Goal: Information Seeking & Learning: Learn about a topic

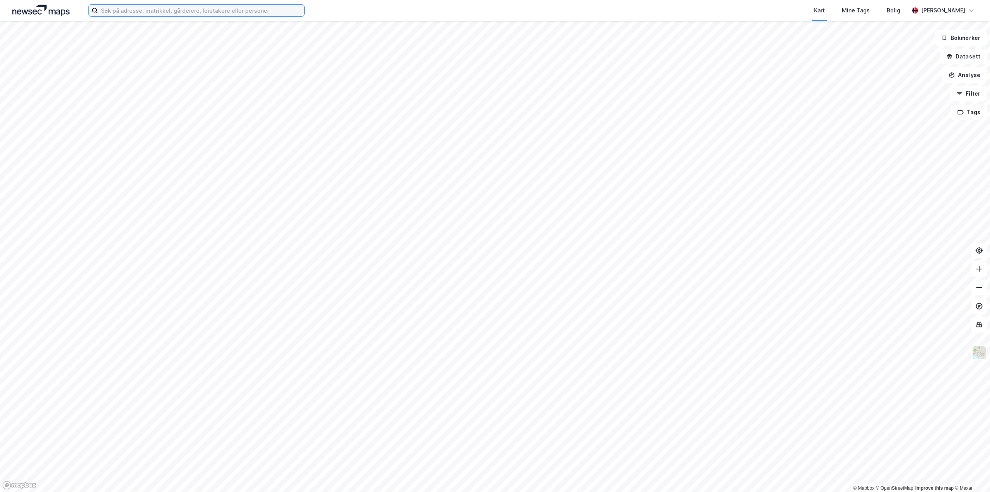
click at [157, 12] on input at bounding box center [201, 11] width 207 height 12
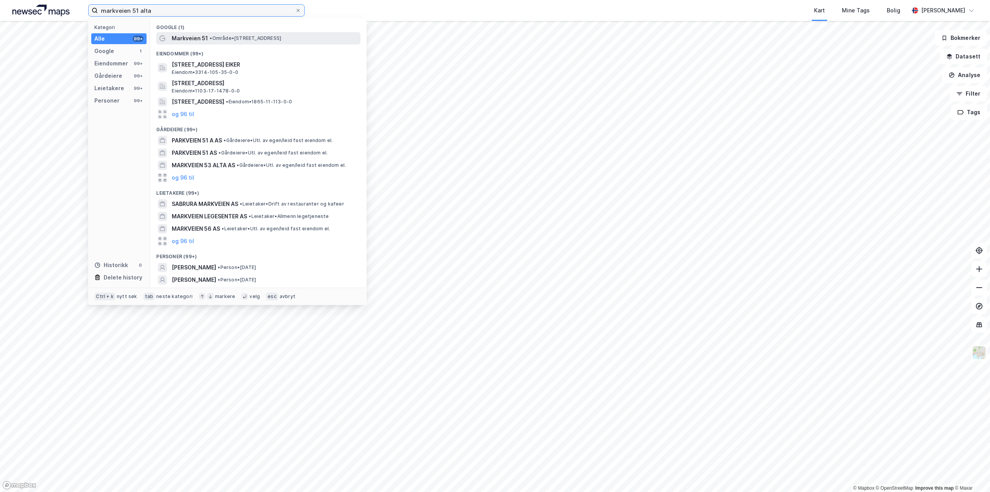
type input "markveien 51 alta"
click at [192, 39] on span "Markveien 51" at bounding box center [190, 38] width 36 height 9
click at [180, 15] on input "markveien 51 alta" at bounding box center [196, 11] width 197 height 12
click at [184, 39] on span "Markveien 51" at bounding box center [190, 38] width 36 height 9
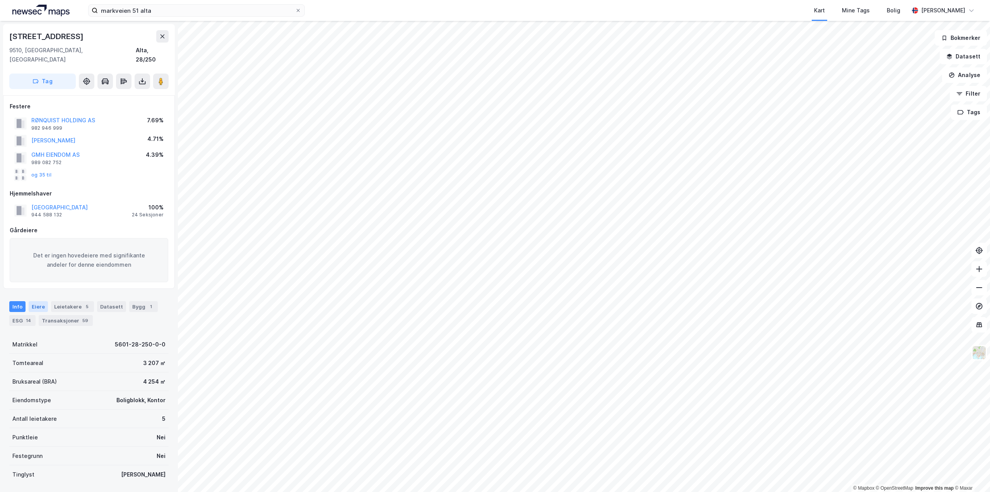
click at [35, 301] on div "Eiere" at bounding box center [38, 306] width 19 height 11
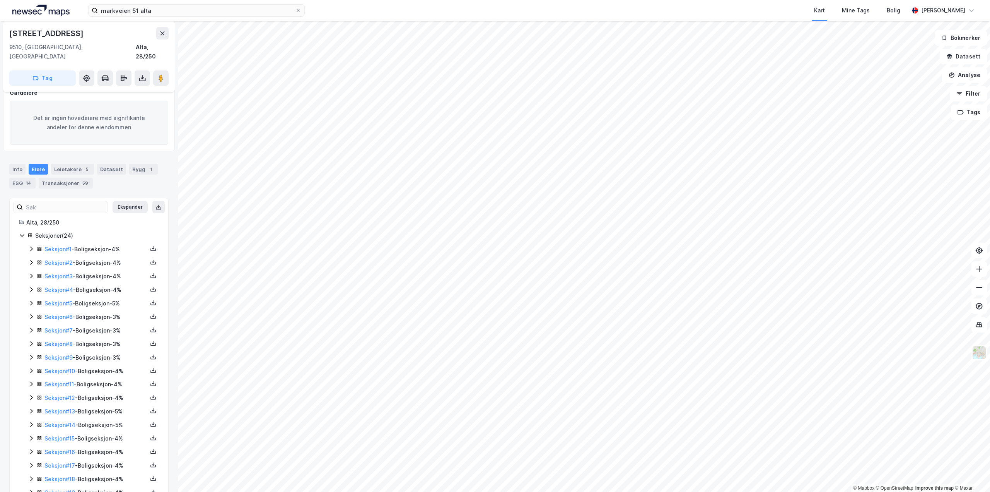
scroll to position [155, 0]
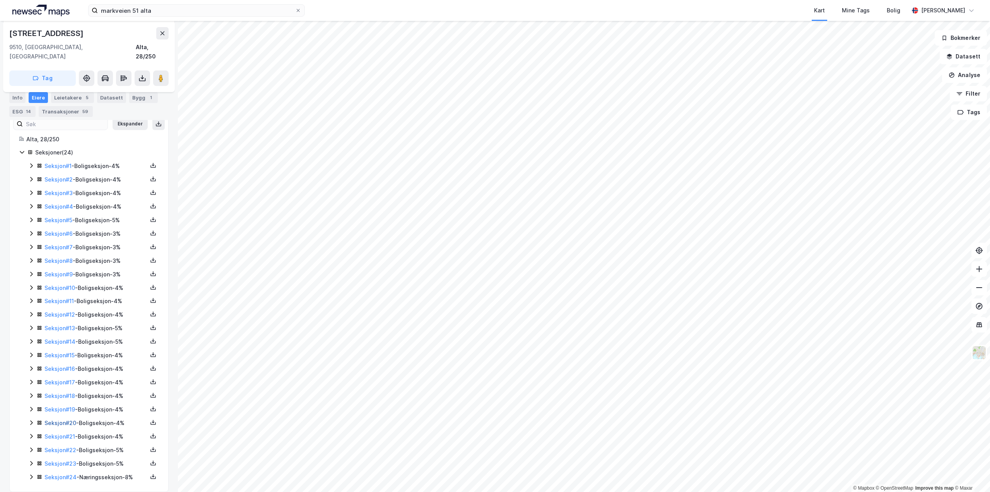
scroll to position [117, 0]
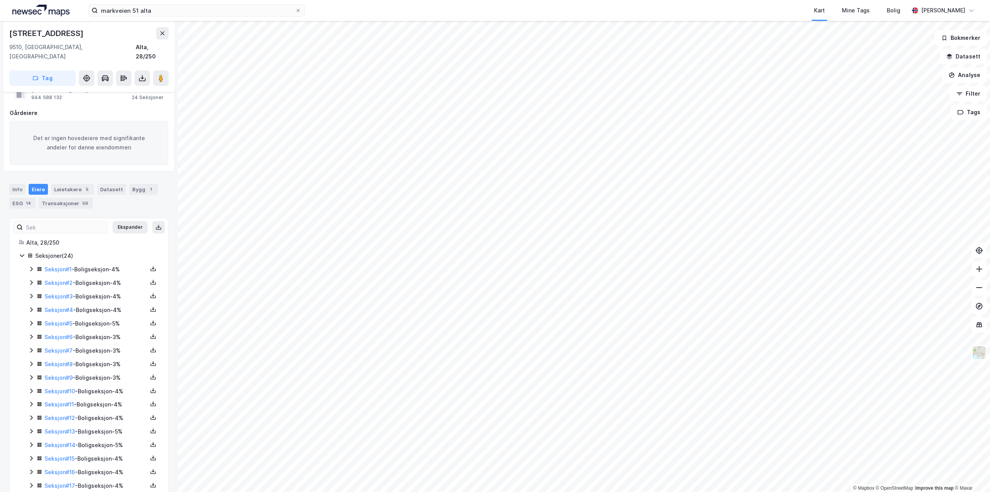
click at [31, 266] on icon at bounding box center [31, 269] width 6 height 6
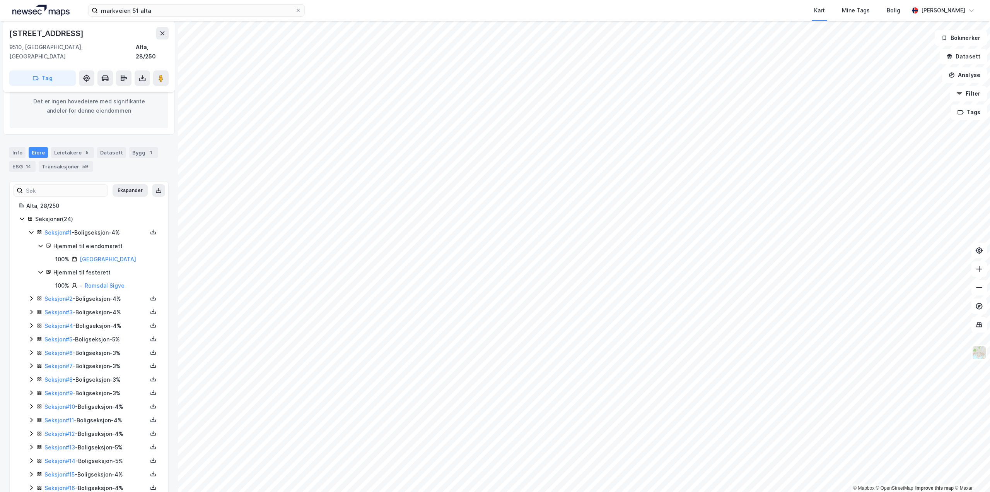
scroll to position [169, 0]
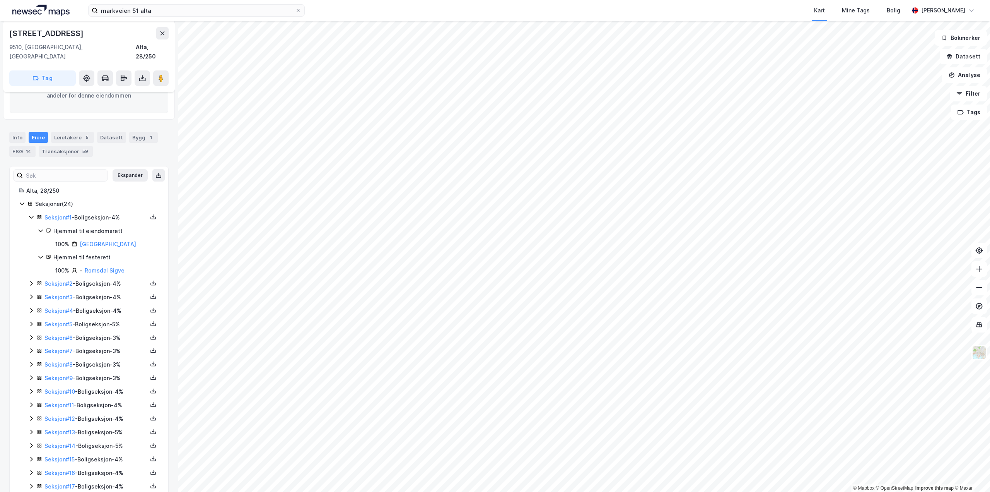
click at [32, 280] on icon at bounding box center [31, 283] width 6 height 6
click at [30, 346] on icon at bounding box center [31, 349] width 6 height 6
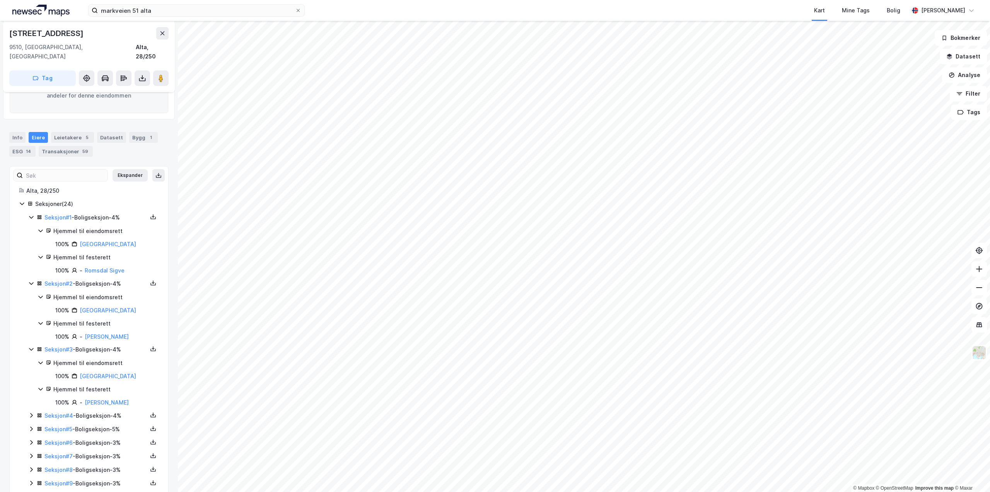
scroll to position [220, 0]
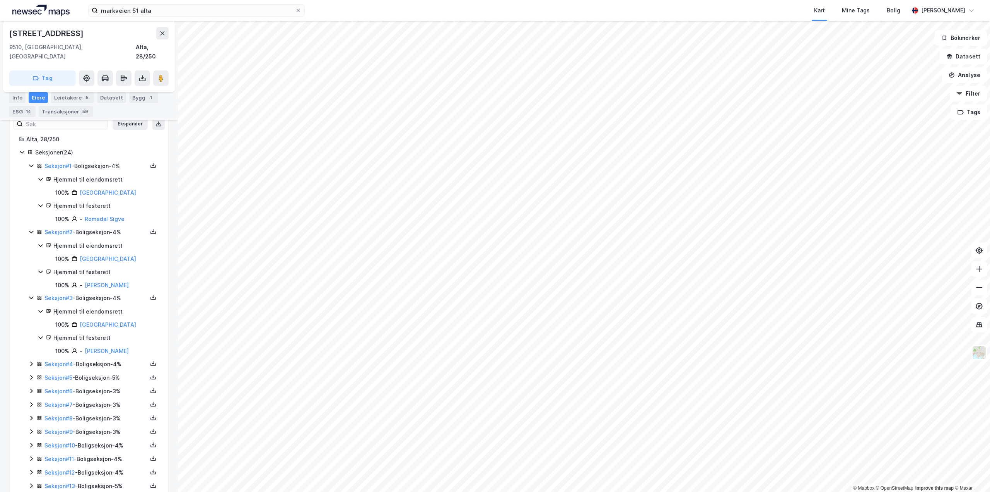
click at [30, 360] on icon at bounding box center [31, 363] width 6 height 6
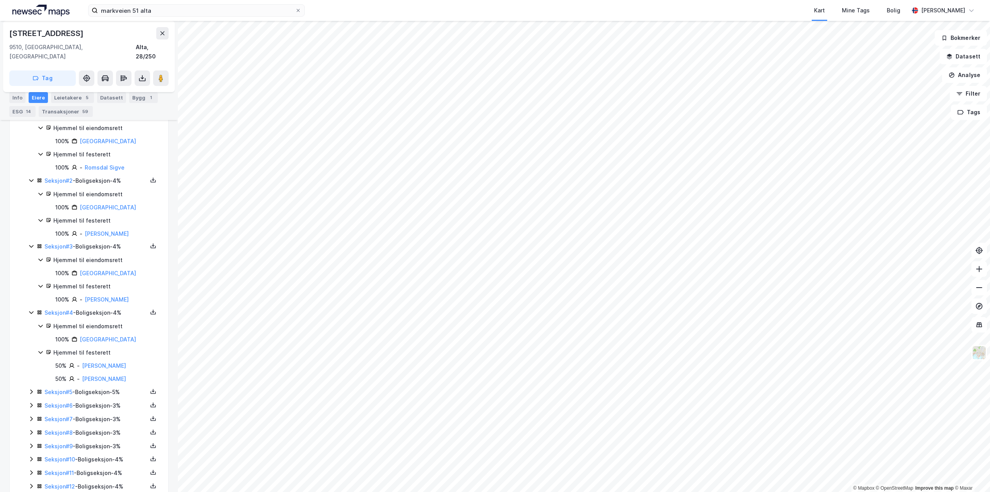
click at [32, 389] on icon at bounding box center [31, 391] width 2 height 5
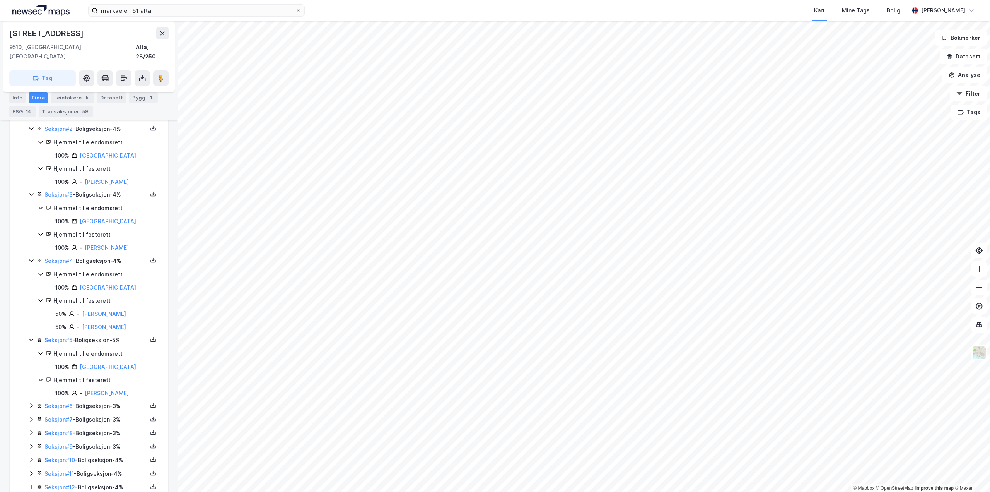
click at [29, 402] on icon at bounding box center [31, 405] width 6 height 6
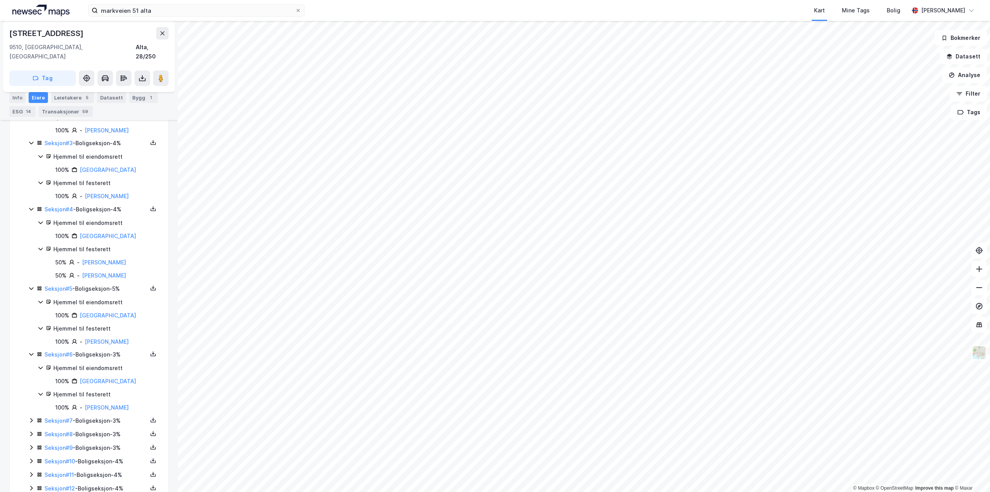
click at [30, 417] on icon at bounding box center [31, 420] width 6 height 6
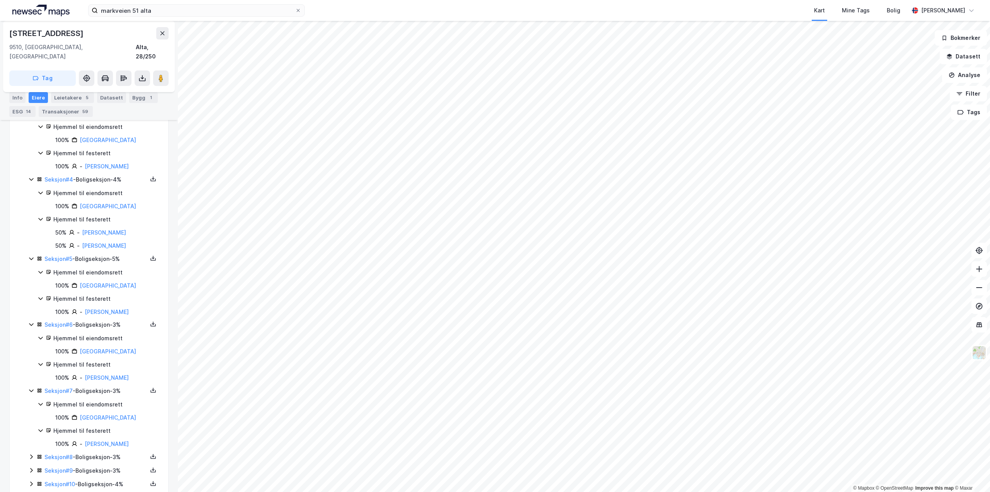
scroll to position [427, 0]
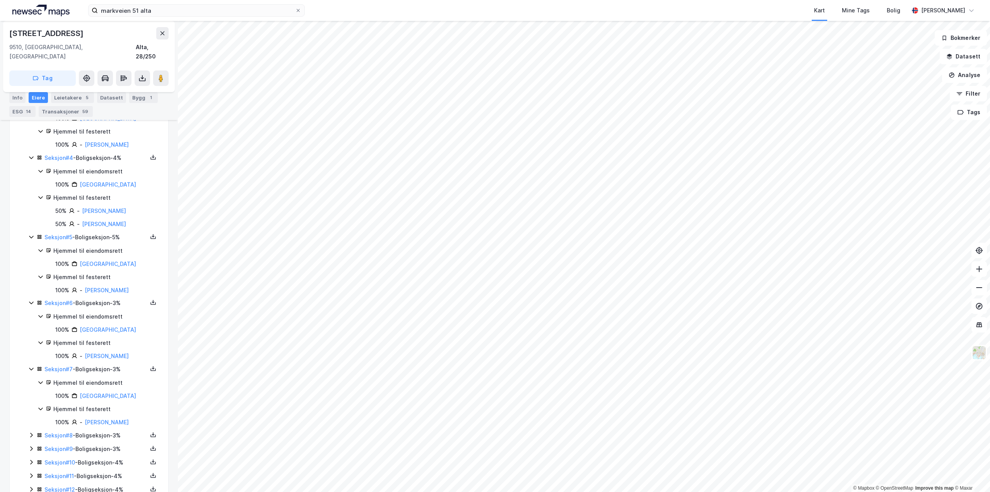
click at [28, 432] on icon at bounding box center [31, 435] width 6 height 6
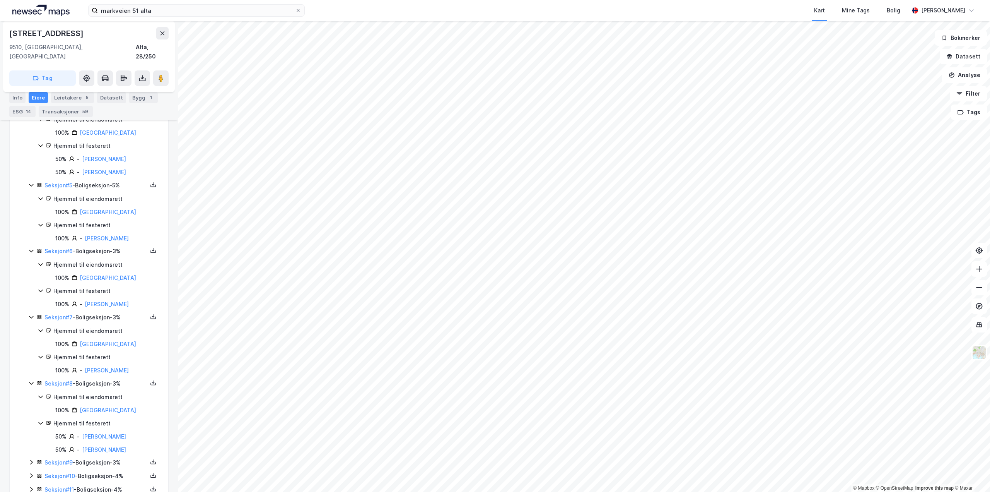
scroll to position [530, 0]
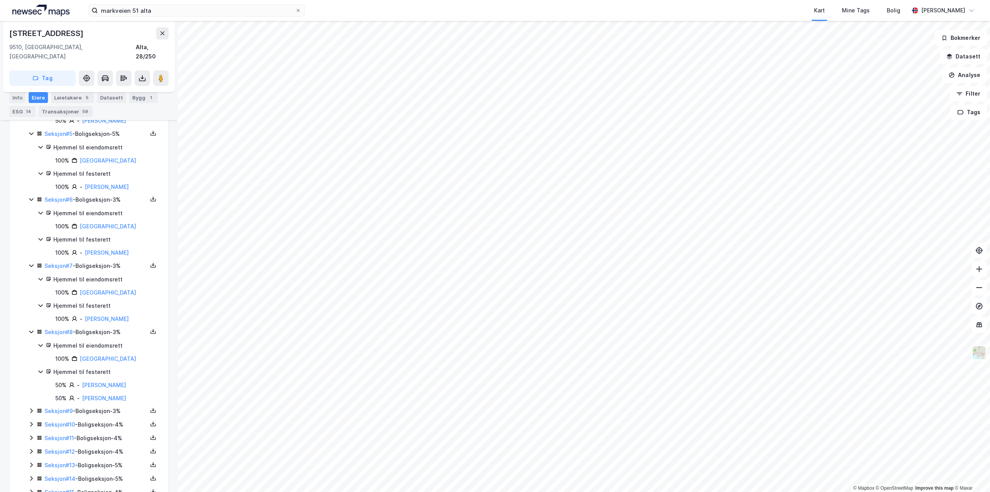
click at [31, 407] on icon at bounding box center [31, 410] width 6 height 6
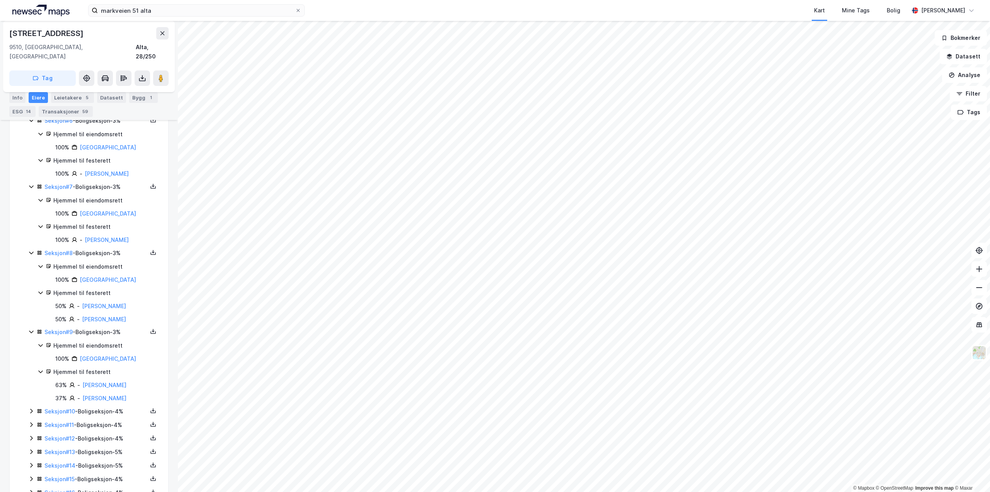
scroll to position [633, 0]
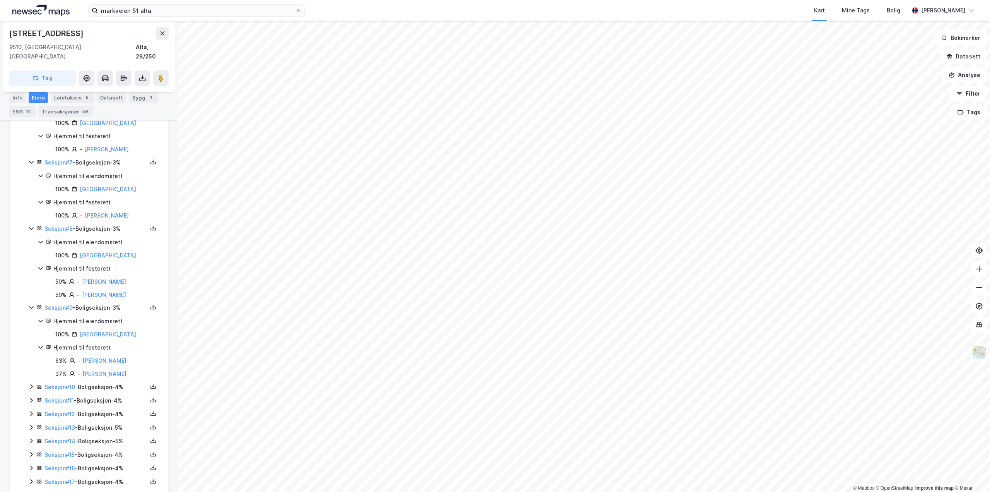
click at [31, 383] on icon at bounding box center [31, 386] width 6 height 6
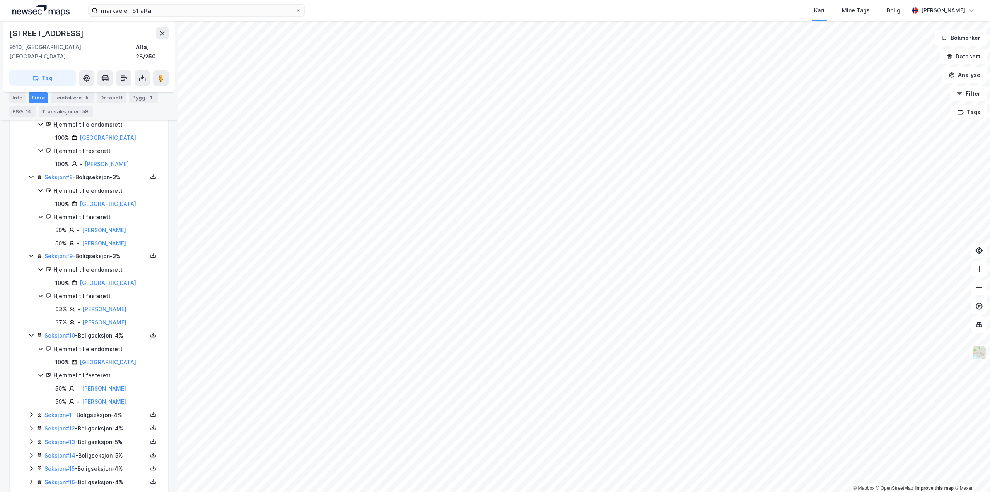
click at [31, 411] on icon at bounding box center [31, 414] width 6 height 6
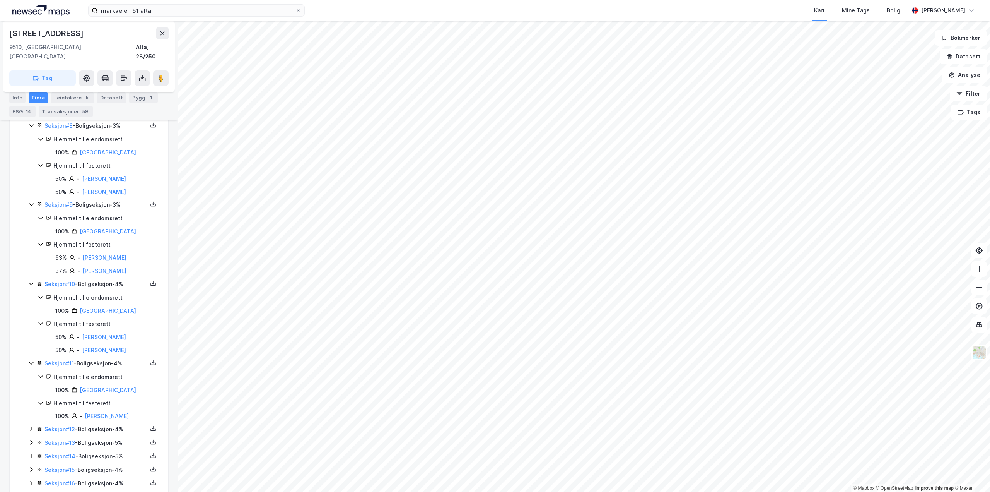
click at [31, 429] on icon at bounding box center [31, 428] width 6 height 6
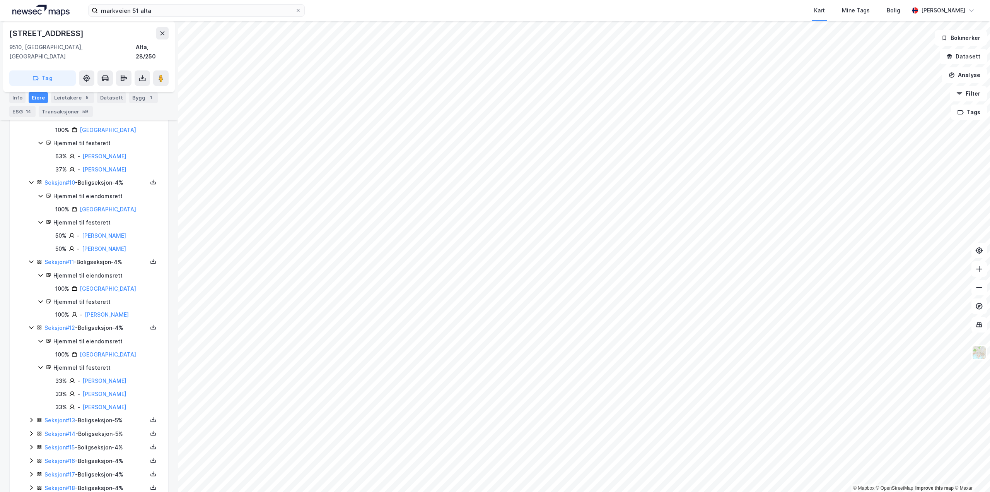
scroll to position [839, 0]
click at [29, 418] on icon at bounding box center [31, 418] width 6 height 6
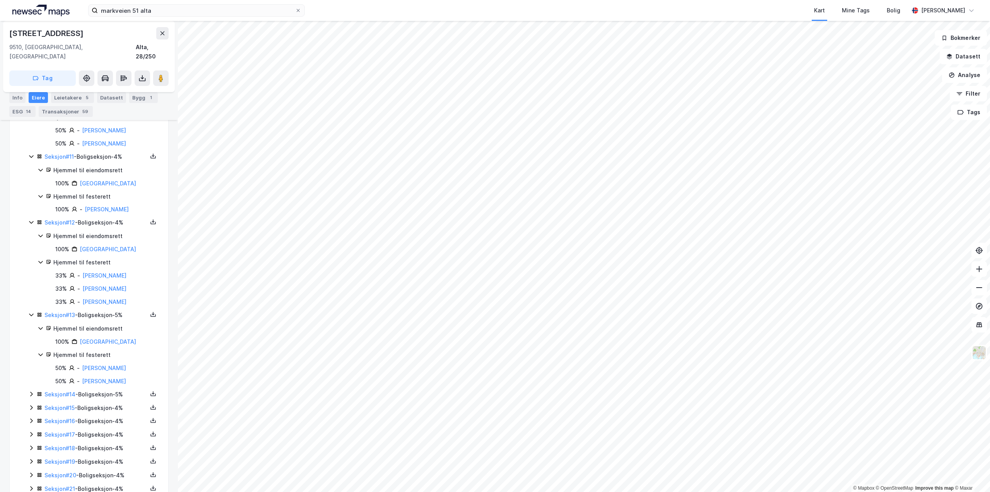
click at [30, 393] on icon at bounding box center [31, 394] width 6 height 6
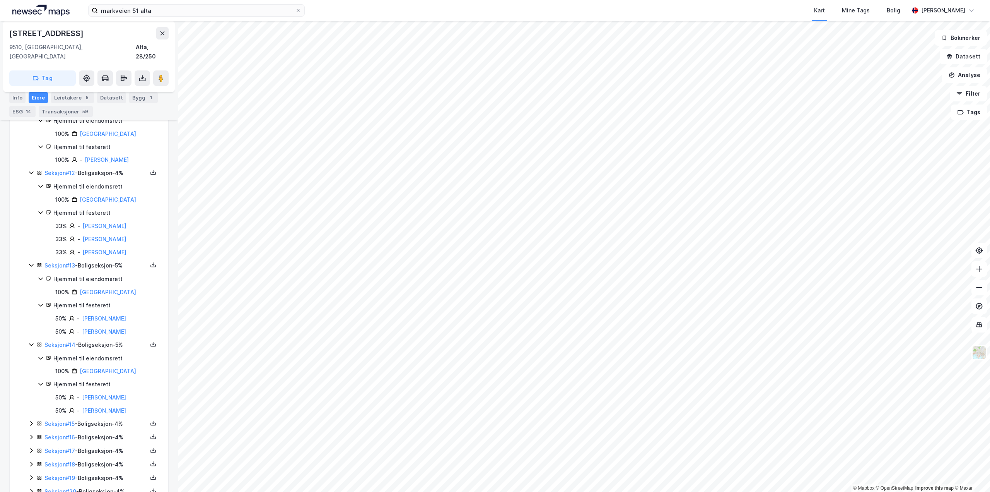
scroll to position [1045, 0]
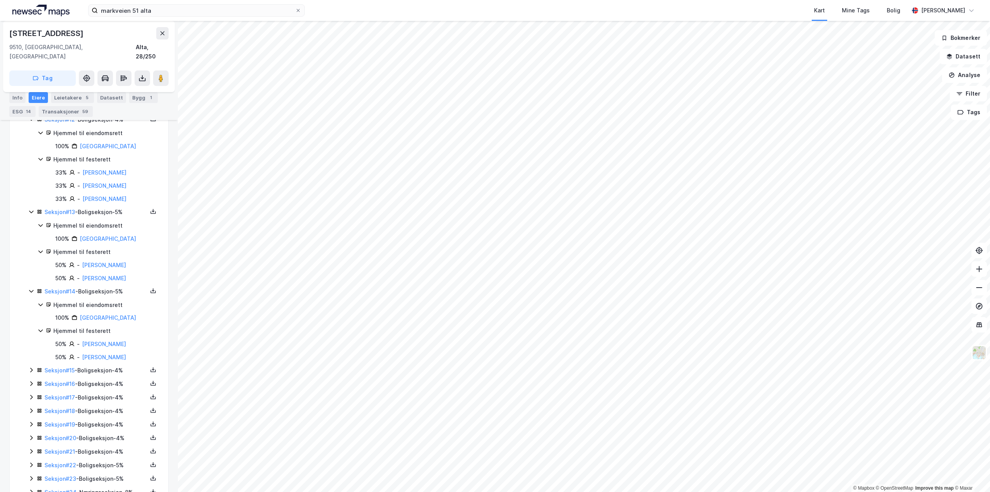
click at [33, 370] on icon at bounding box center [31, 370] width 6 height 6
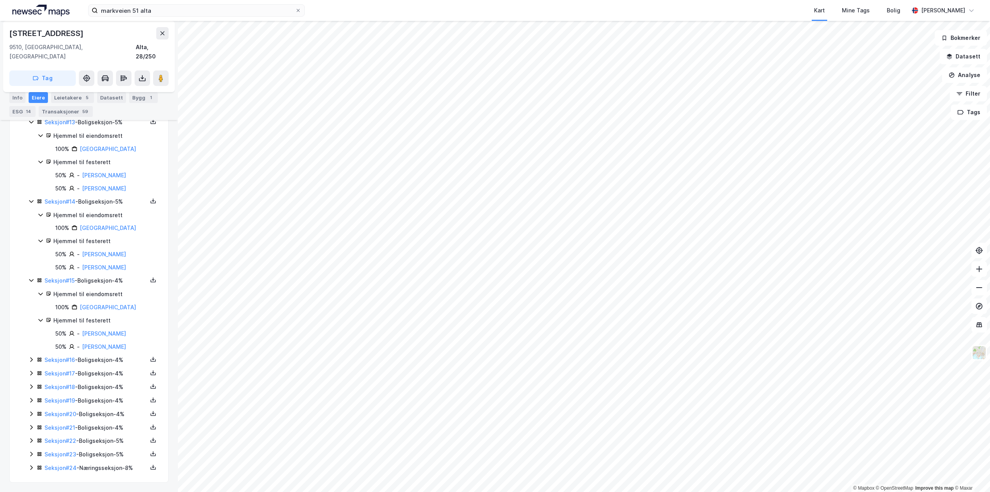
click at [31, 357] on icon at bounding box center [31, 359] width 2 height 5
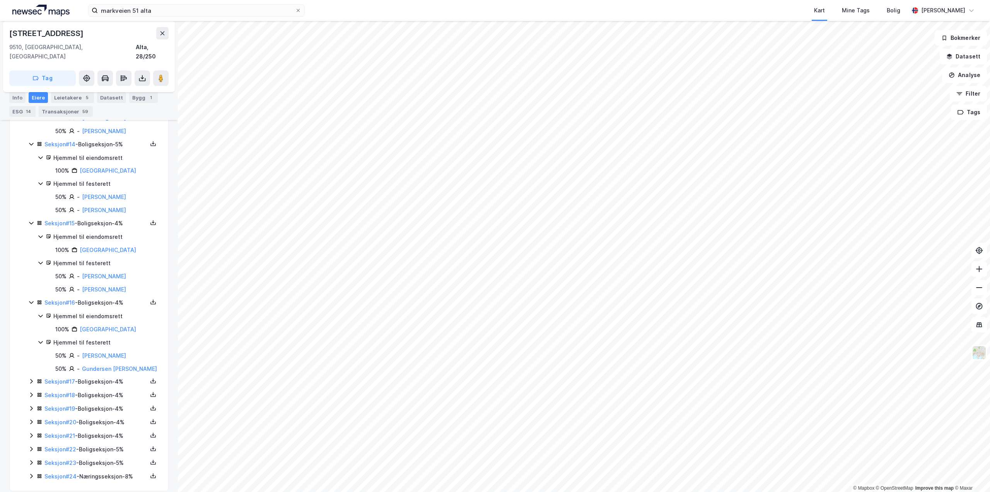
scroll to position [1201, 0]
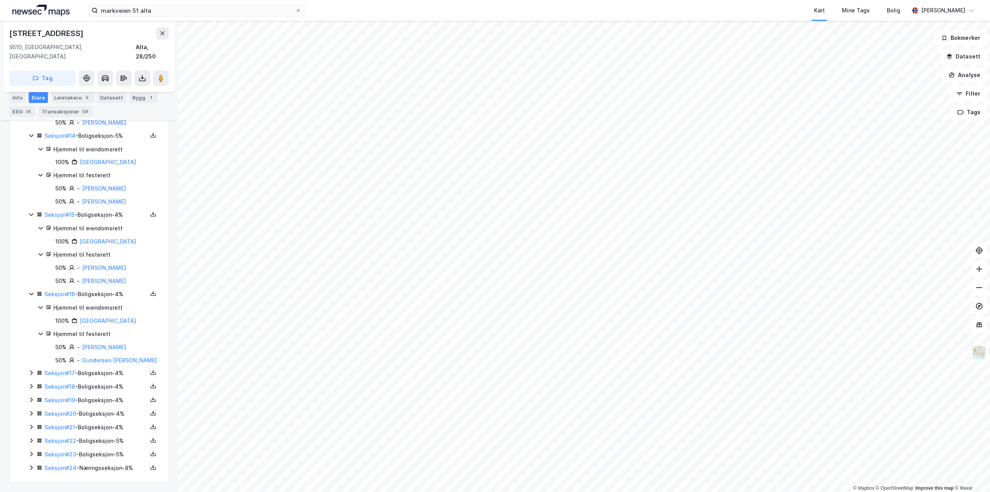
click at [33, 373] on icon at bounding box center [31, 372] width 6 height 6
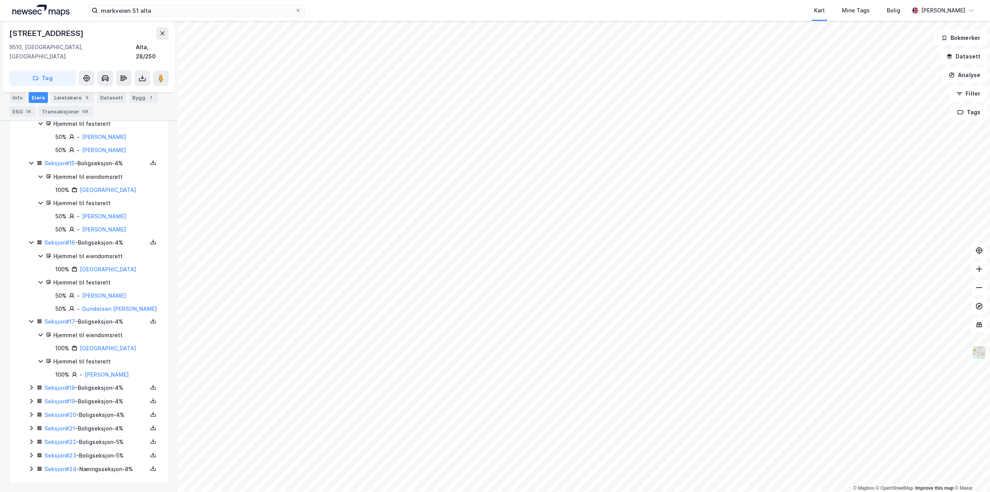
click at [32, 385] on icon at bounding box center [31, 387] width 6 height 6
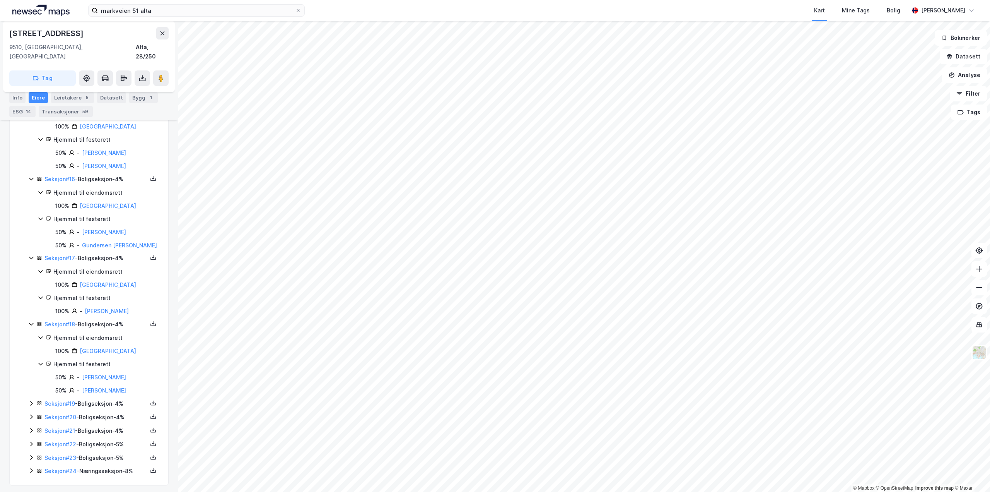
scroll to position [1319, 0]
click at [30, 400] on icon at bounding box center [31, 400] width 6 height 6
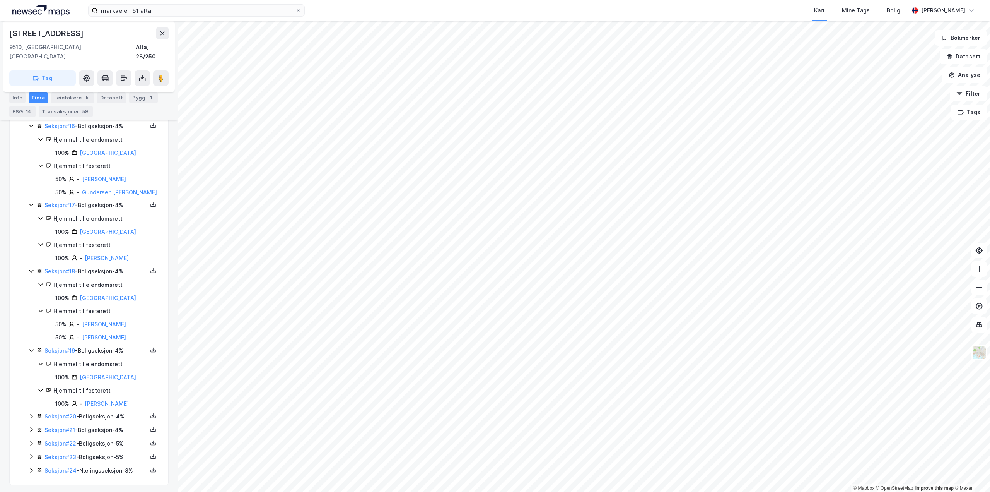
scroll to position [1372, 0]
click at [31, 412] on icon at bounding box center [31, 413] width 6 height 6
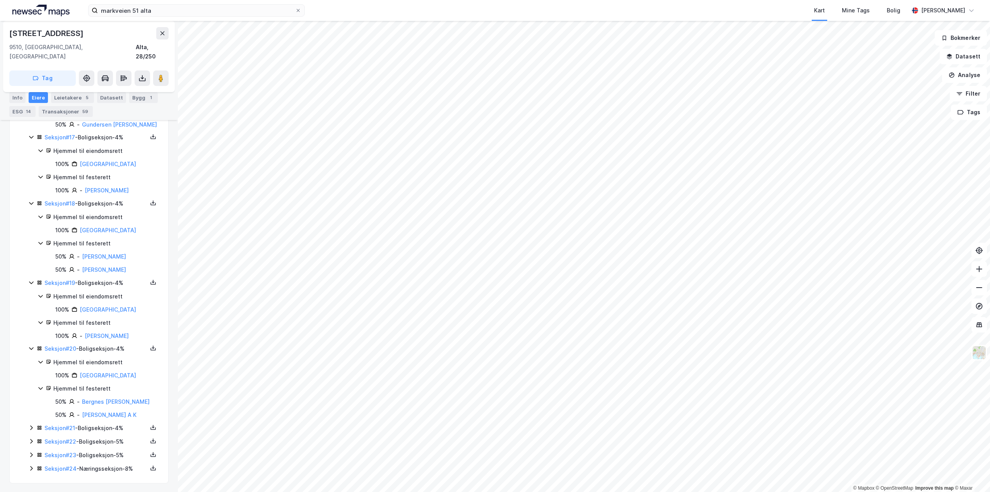
scroll to position [1437, 0]
click at [32, 425] on icon at bounding box center [31, 427] width 6 height 6
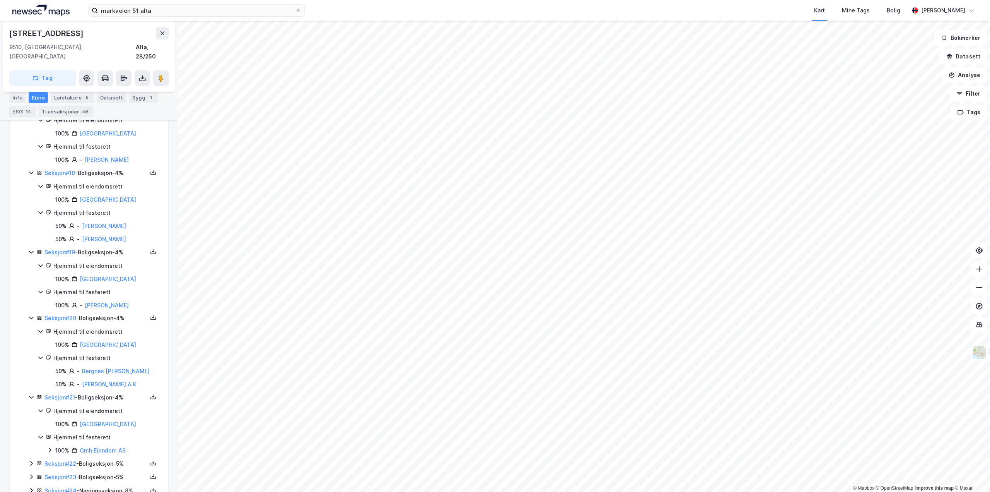
scroll to position [1490, 0]
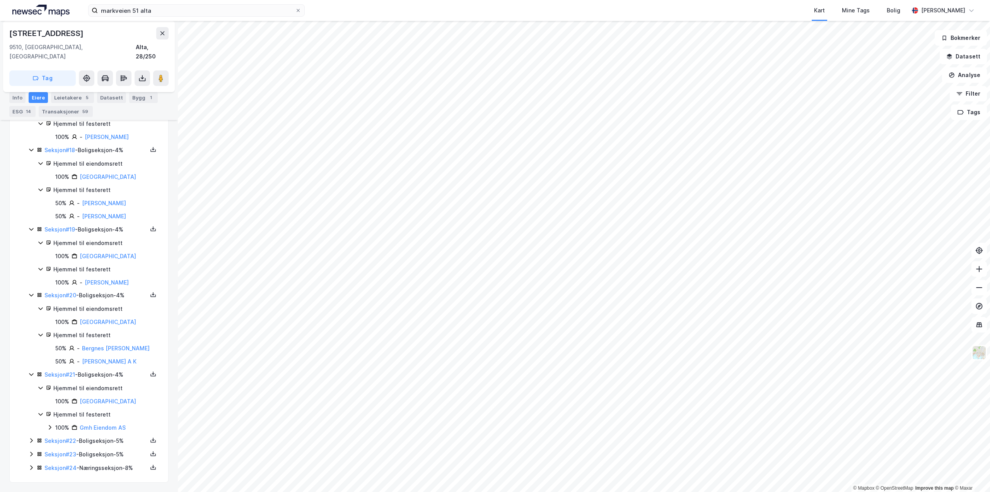
click at [29, 439] on icon at bounding box center [31, 440] width 6 height 6
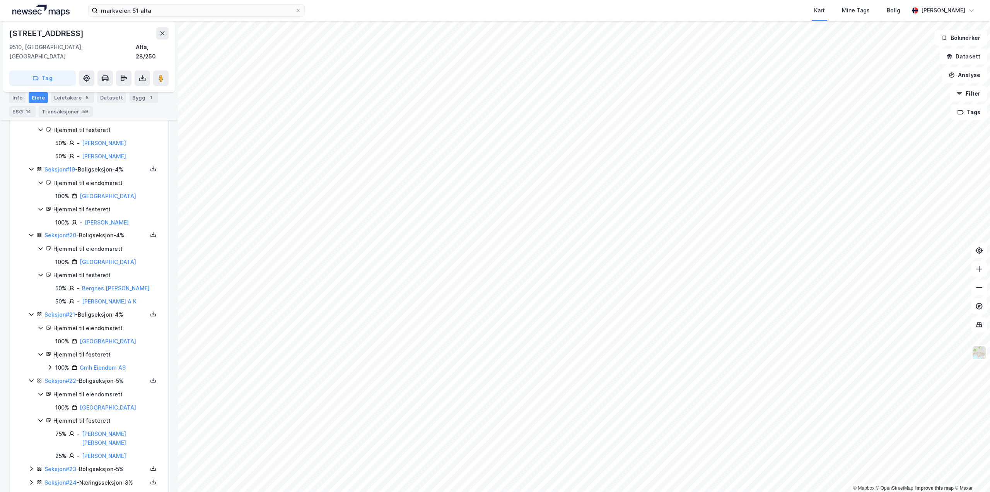
scroll to position [1555, 0]
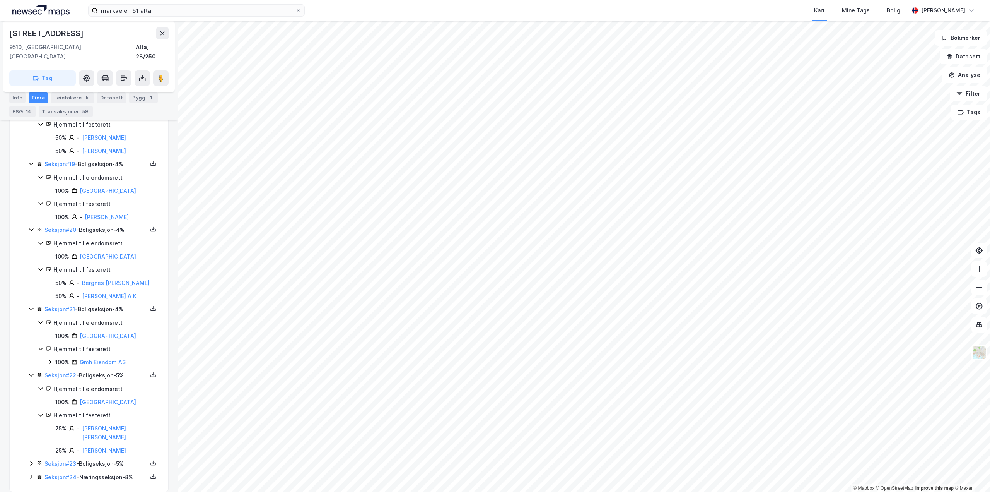
click at [32, 460] on icon at bounding box center [31, 463] width 6 height 6
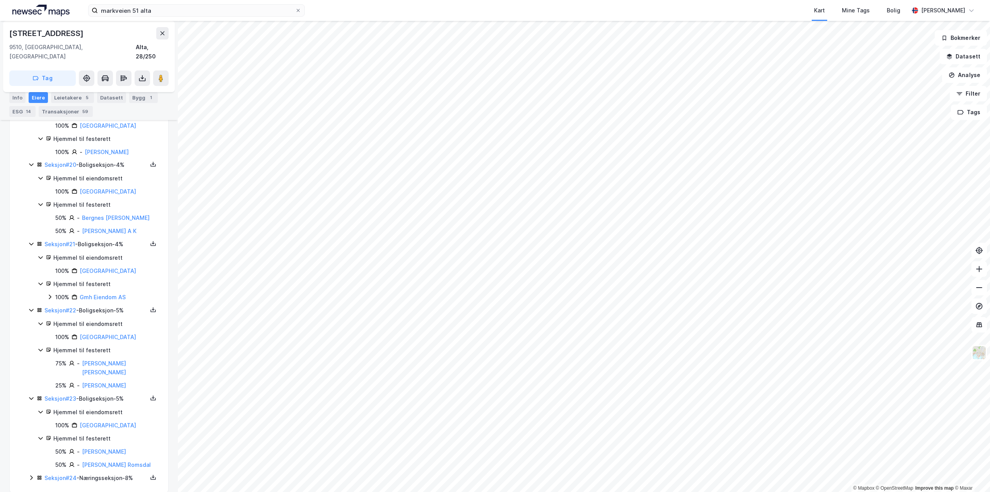
scroll to position [1621, 0]
click at [31, 473] on icon at bounding box center [31, 476] width 6 height 6
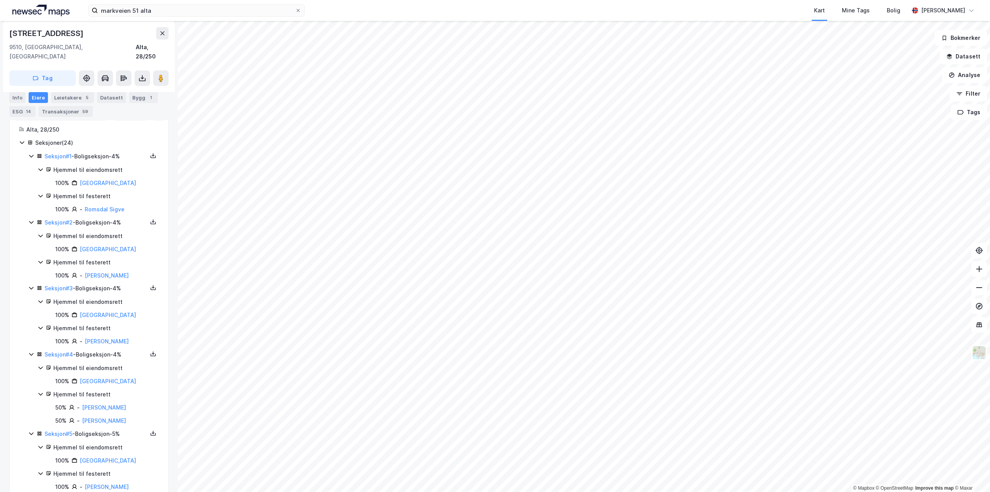
scroll to position [0, 0]
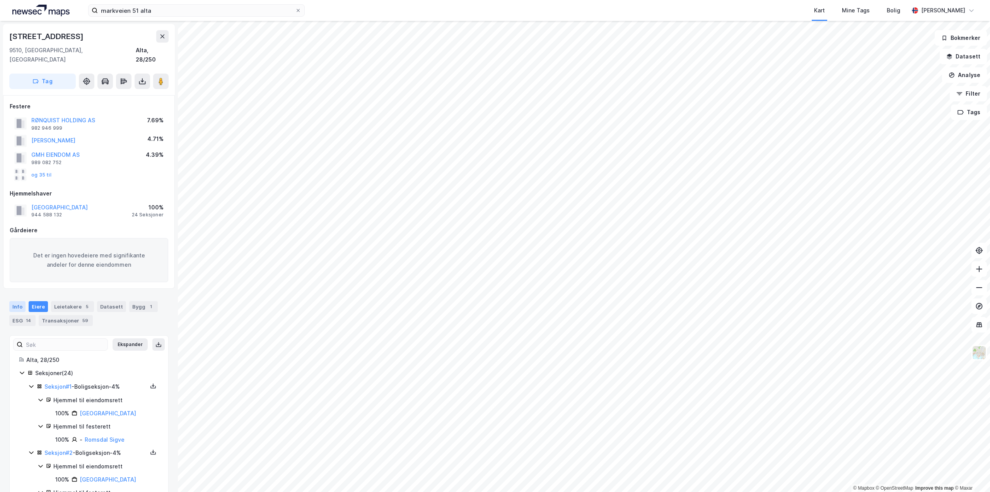
click at [23, 301] on div "Info" at bounding box center [17, 306] width 16 height 11
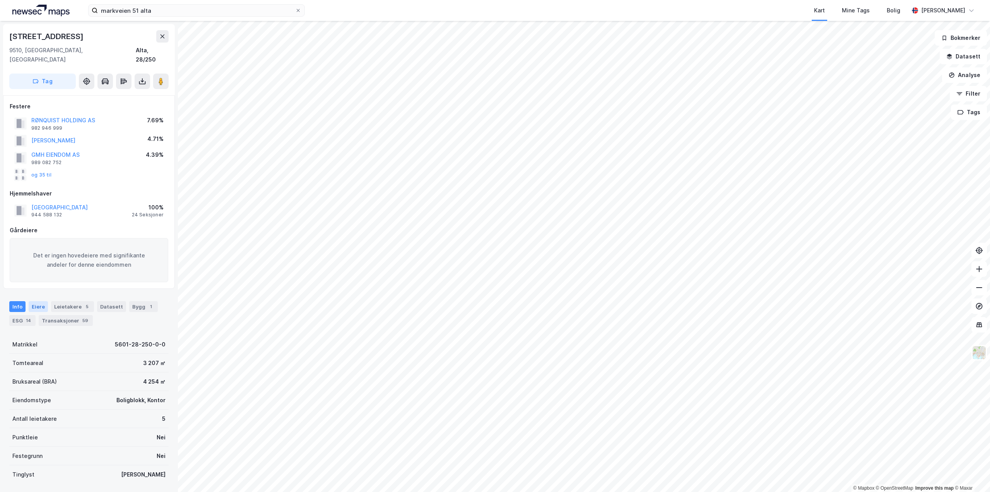
click at [43, 301] on div "Eiere" at bounding box center [38, 306] width 19 height 11
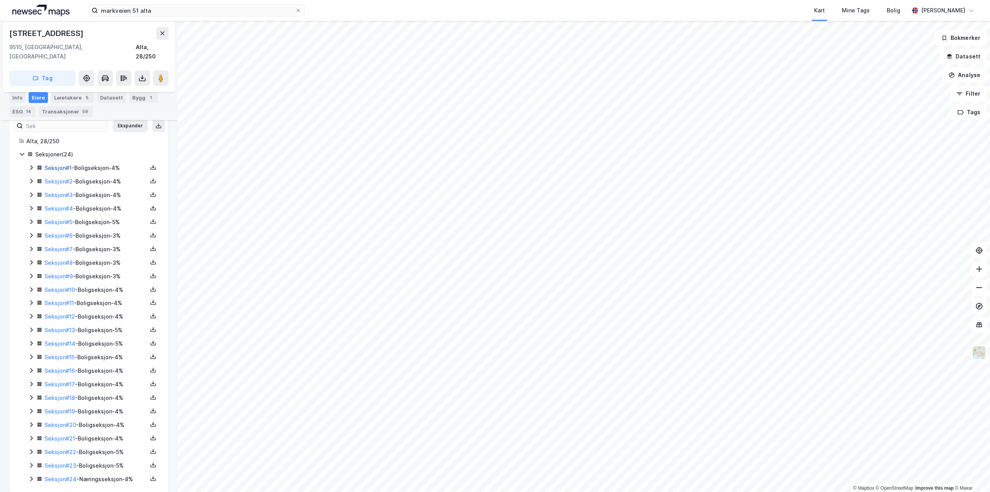
scroll to position [220, 0]
click at [31, 474] on icon at bounding box center [31, 476] width 2 height 5
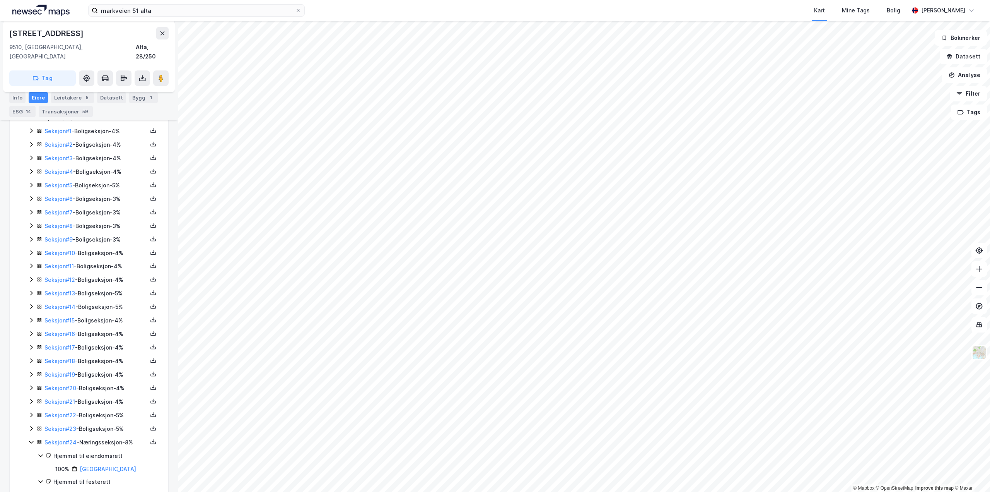
scroll to position [273, 0]
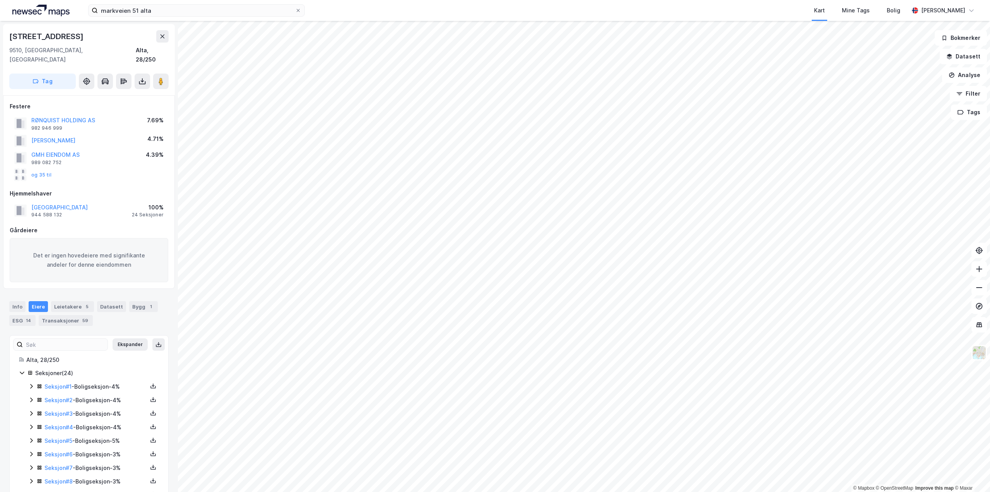
scroll to position [220, 0]
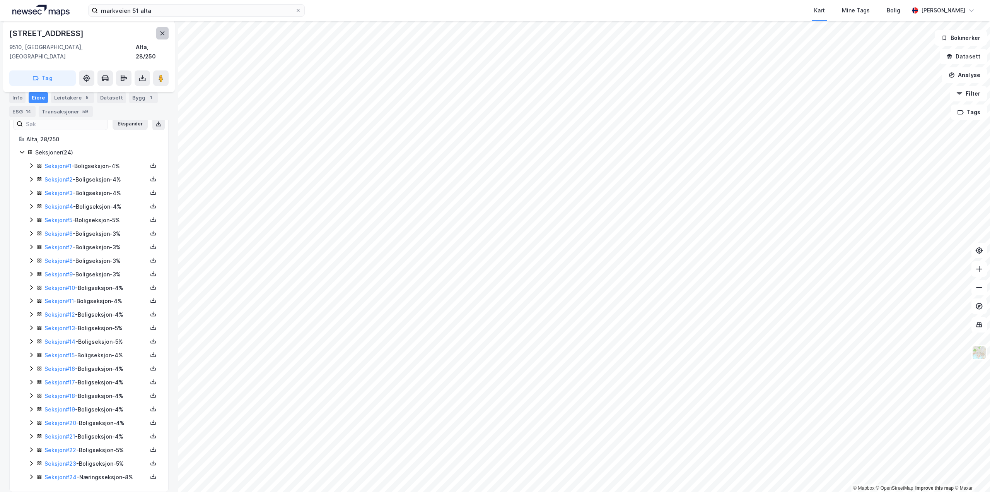
click at [160, 35] on icon at bounding box center [162, 33] width 6 height 6
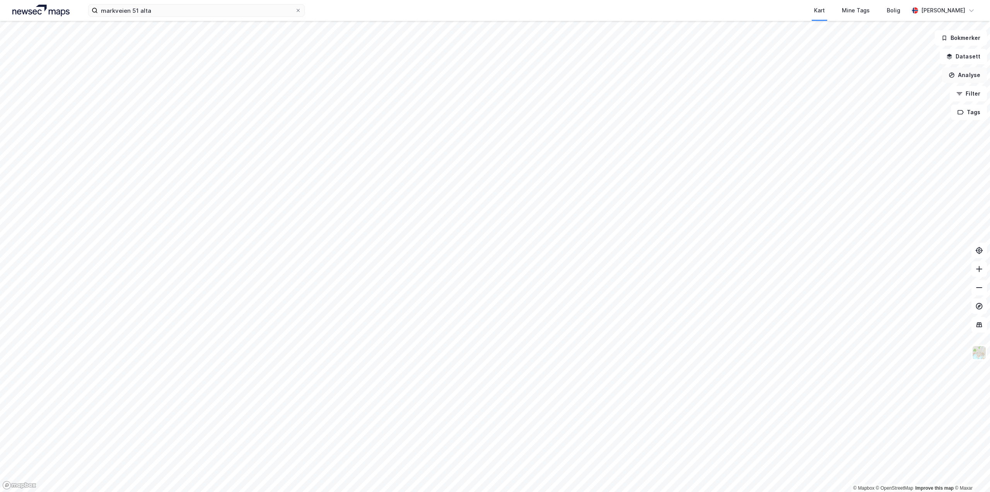
click at [965, 76] on button "Analyse" at bounding box center [964, 74] width 45 height 15
click at [910, 88] on div "Tegn område" at bounding box center [892, 91] width 89 height 13
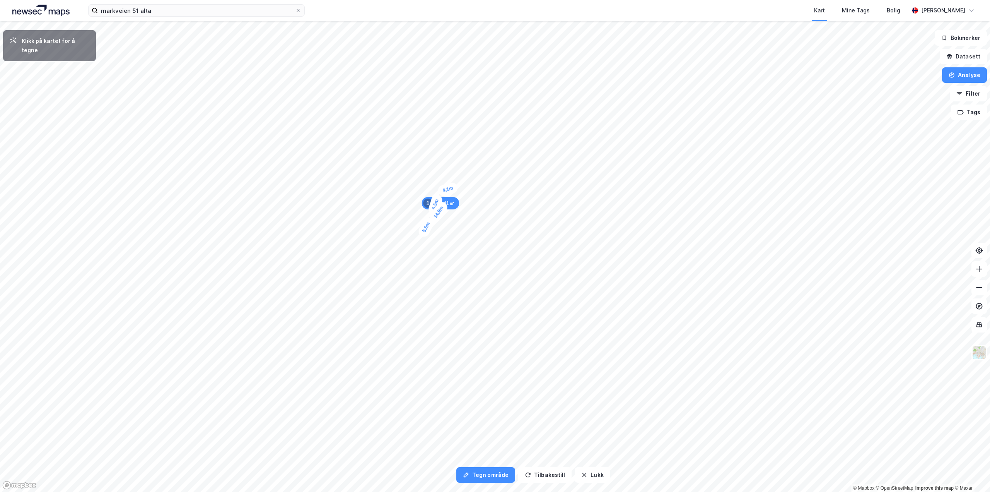
click at [456, 187] on div "4,1m" at bounding box center [448, 189] width 22 height 16
click at [575, 198] on div "4,7m" at bounding box center [572, 189] width 17 height 22
click at [459, 186] on div "4,5m" at bounding box center [450, 188] width 22 height 15
click at [478, 188] on div "4,8m" at bounding box center [468, 187] width 21 height 13
click at [677, 442] on div "4,7m" at bounding box center [683, 450] width 20 height 22
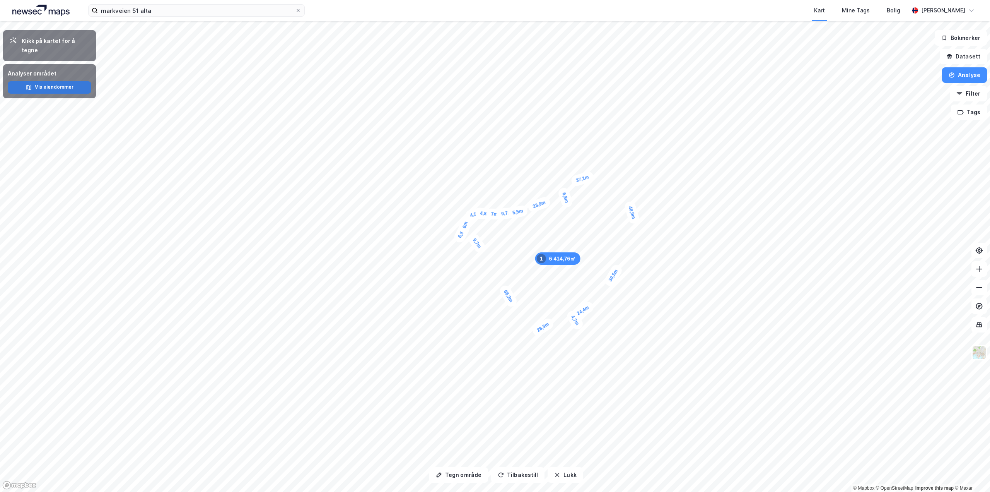
click at [44, 81] on button "Vis eiendommer" at bounding box center [50, 87] width 84 height 12
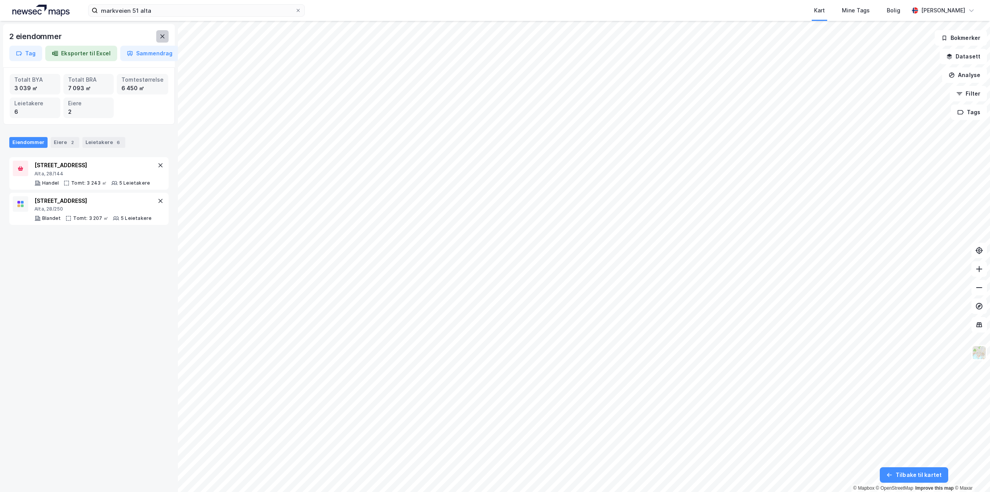
click at [159, 37] on button at bounding box center [162, 36] width 12 height 12
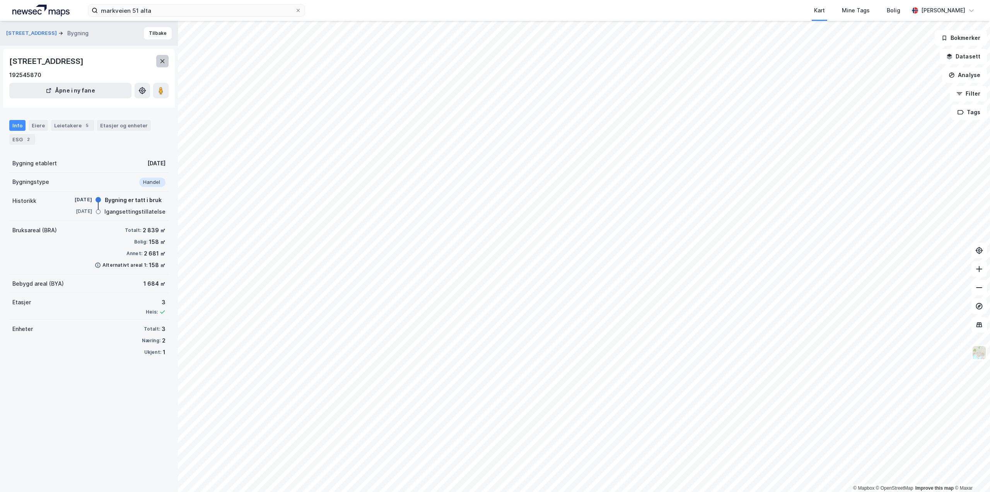
click at [164, 58] on icon at bounding box center [162, 61] width 6 height 6
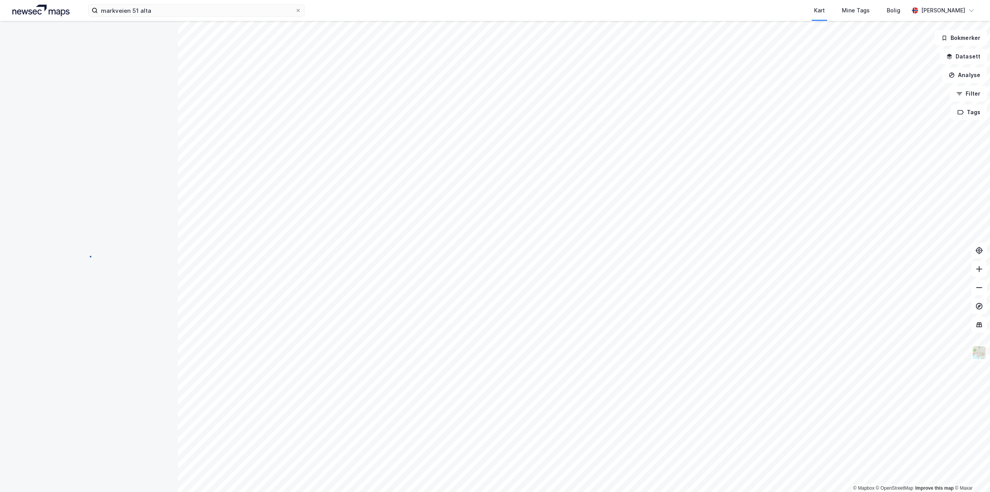
scroll to position [220, 0]
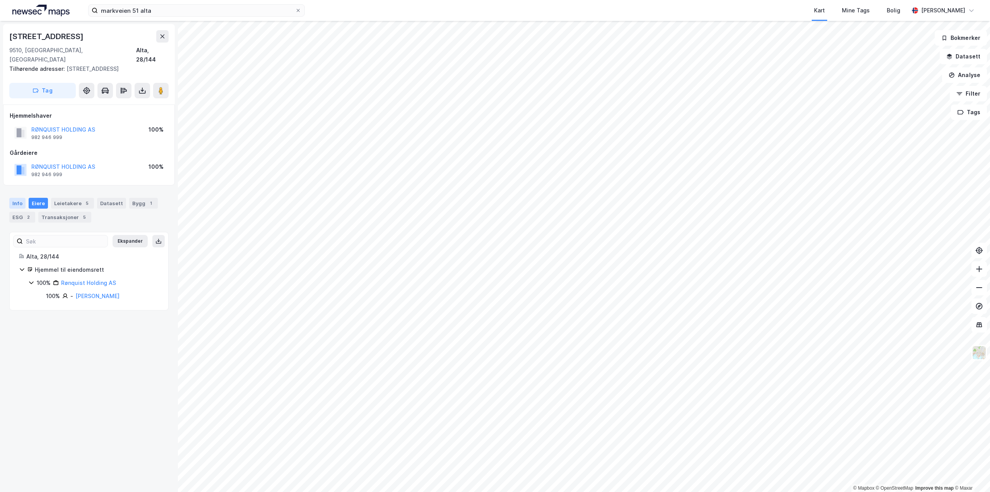
click at [12, 198] on div "Info" at bounding box center [17, 203] width 16 height 11
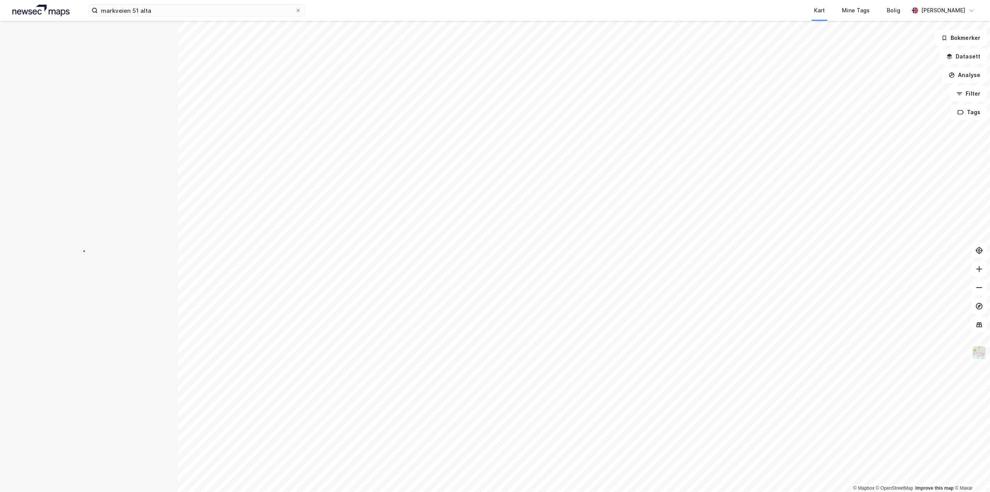
scroll to position [0, 0]
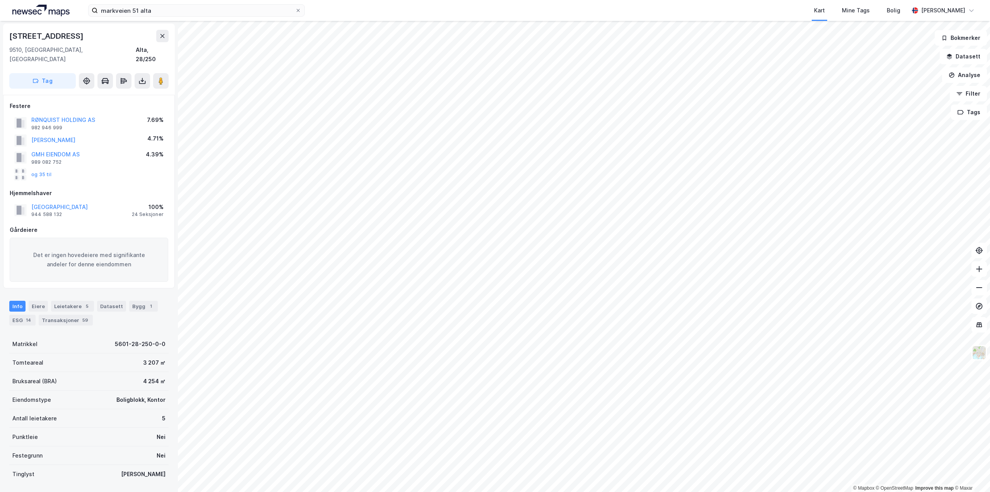
scroll to position [73, 0]
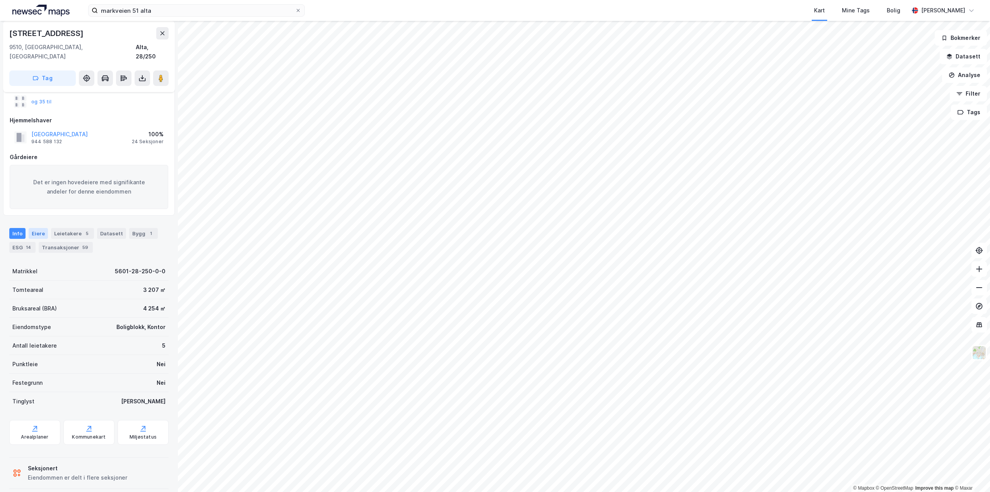
click at [30, 228] on div "Eiere" at bounding box center [38, 233] width 19 height 11
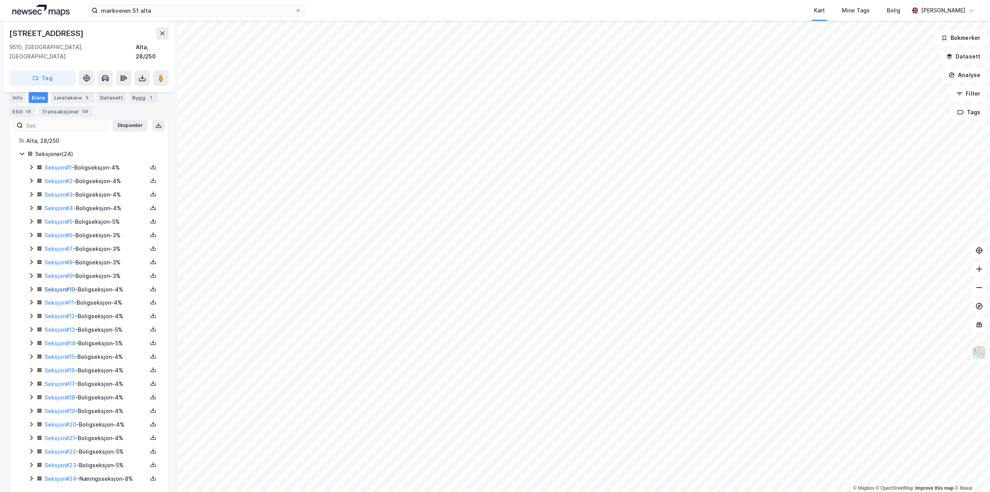
scroll to position [220, 0]
click at [32, 473] on icon at bounding box center [31, 476] width 6 height 6
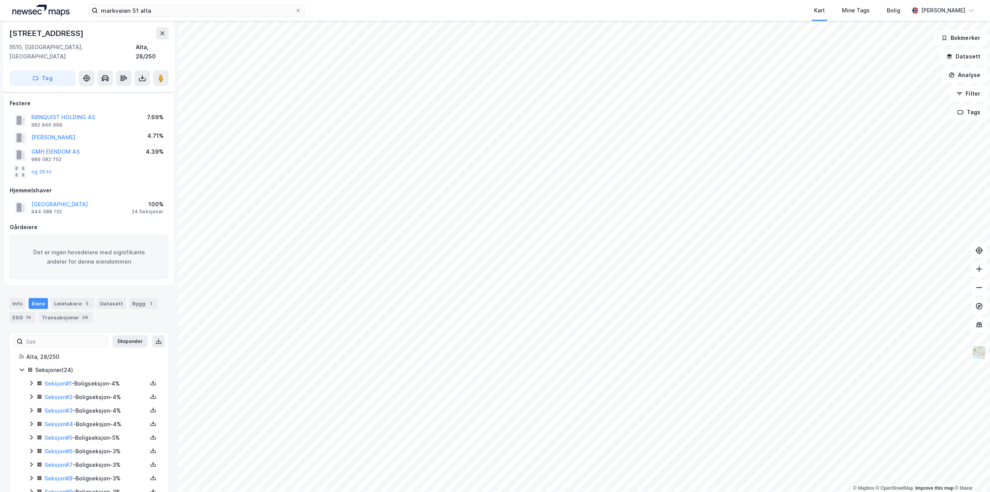
scroll to position [0, 0]
click at [21, 301] on div "Info" at bounding box center [17, 306] width 16 height 11
